Goal: Task Accomplishment & Management: Use online tool/utility

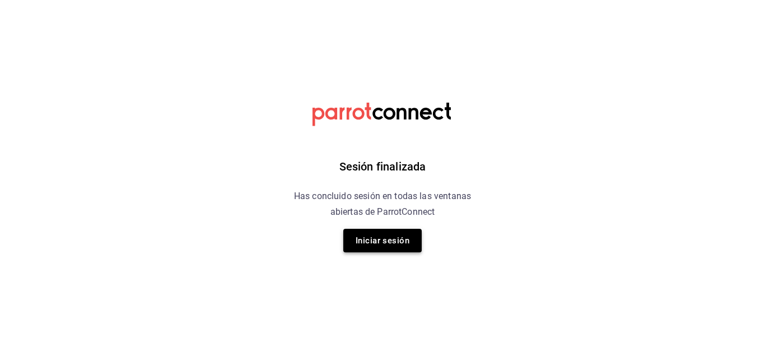
click at [399, 235] on button "Iniciar sesión" at bounding box center [382, 241] width 78 height 24
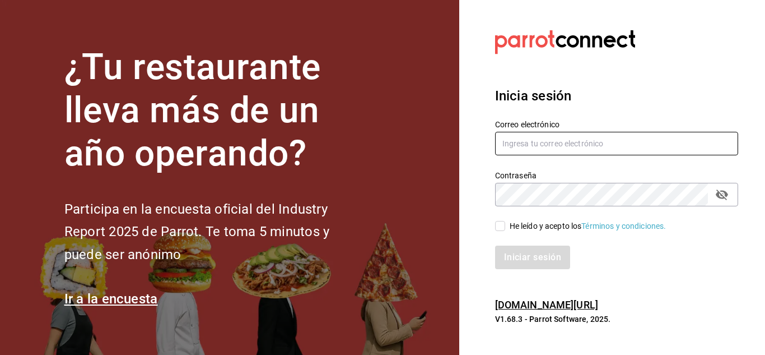
click at [575, 143] on input "text" at bounding box center [616, 144] width 243 height 24
type input "erickraa@gmail.com"
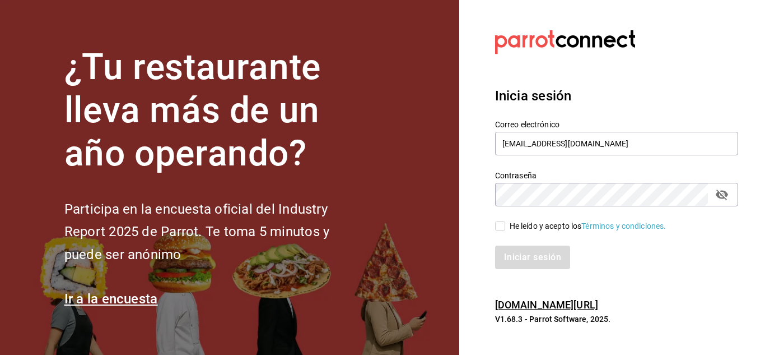
click at [500, 226] on input "He leído y acepto los Términos y condiciones." at bounding box center [500, 226] width 10 height 10
checkbox input "true"
click at [513, 253] on button "Iniciar sesión" at bounding box center [533, 257] width 76 height 24
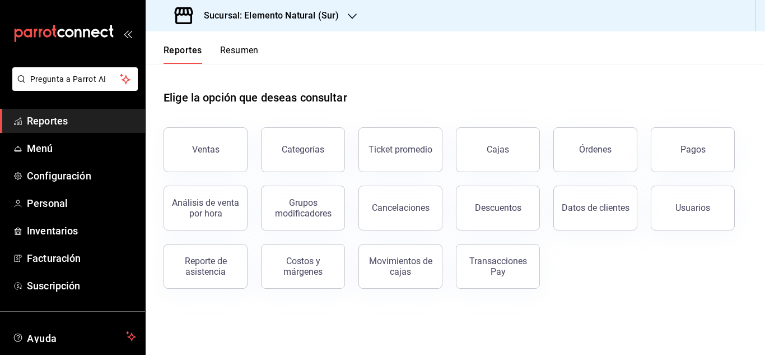
click at [351, 12] on div at bounding box center [352, 16] width 9 height 12
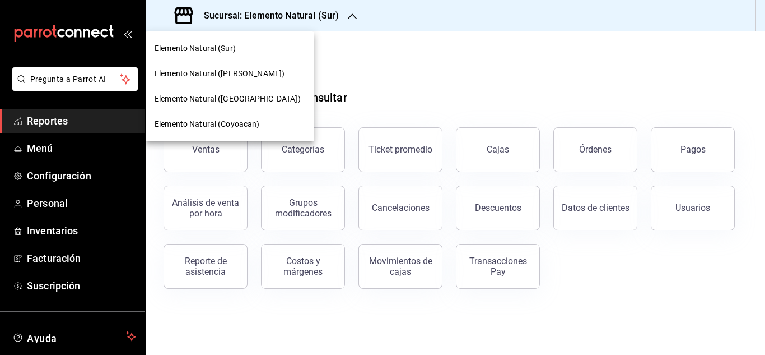
click at [248, 95] on div "Elemento Natural ([GEOGRAPHIC_DATA])" at bounding box center [230, 99] width 151 height 12
